Goal: Find specific page/section: Find specific page/section

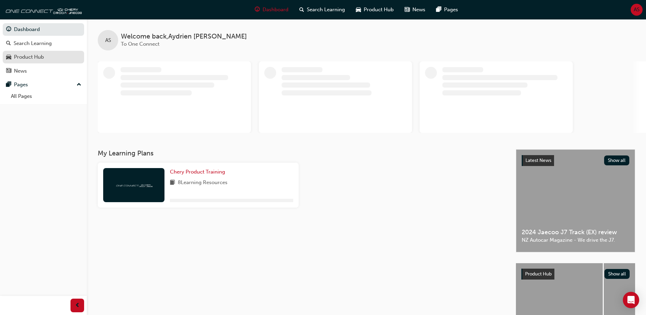
click at [31, 59] on div "Product Hub" at bounding box center [29, 57] width 30 height 8
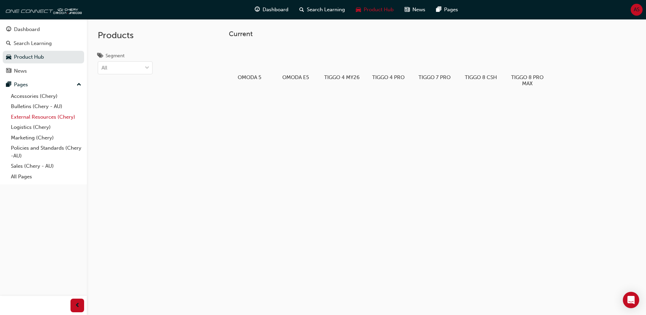
click at [30, 118] on link "External Resources (Chery)" at bounding box center [46, 117] width 76 height 11
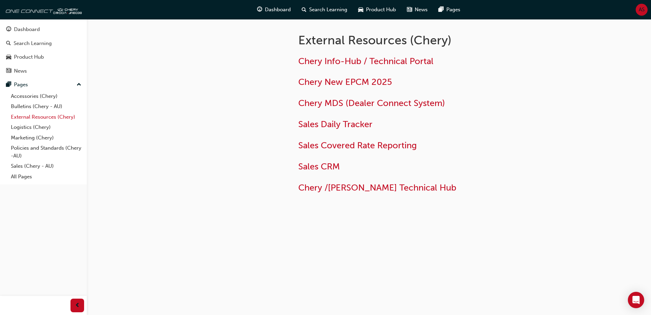
click at [36, 117] on link "External Resources (Chery)" at bounding box center [46, 117] width 76 height 11
click at [25, 164] on link "Sales (Chery - AU)" at bounding box center [46, 166] width 76 height 11
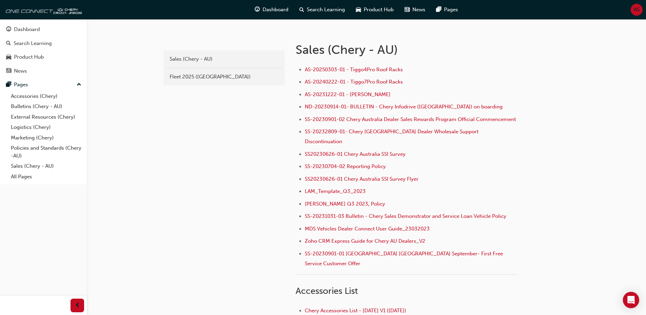
scroll to position [204, 0]
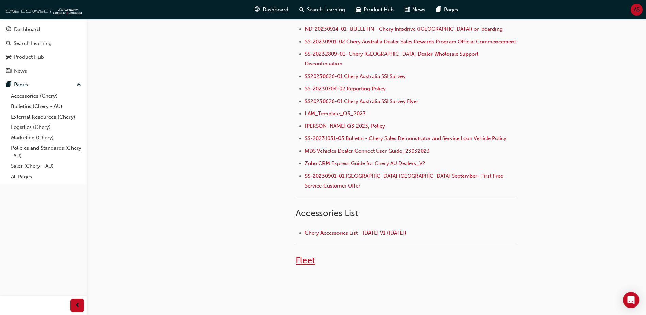
click at [305, 255] on span "Fleet" at bounding box center [305, 260] width 19 height 11
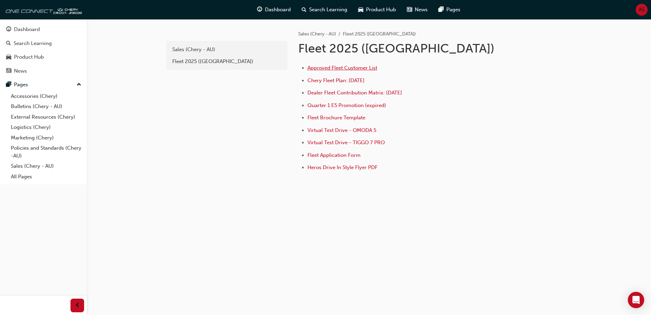
click at [342, 70] on span "Approved Fleet Customer List" at bounding box center [343, 68] width 70 height 6
